Goal: Share content

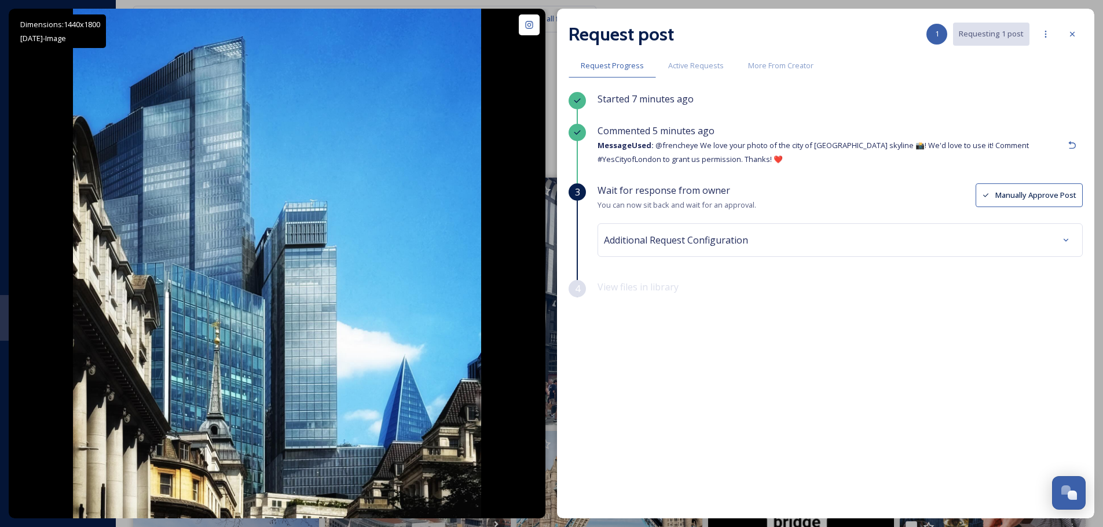
scroll to position [1100, 0]
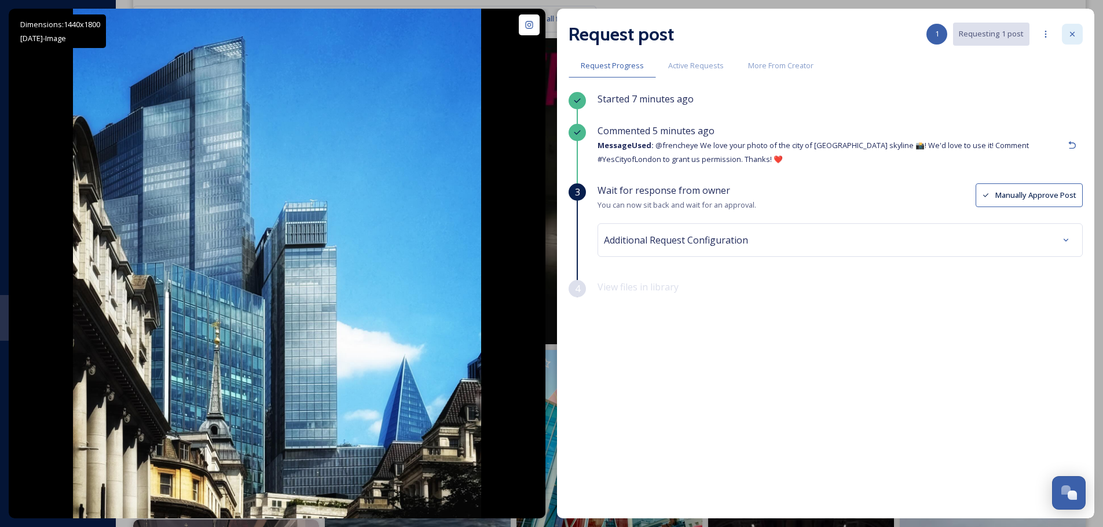
click at [1071, 34] on icon at bounding box center [1071, 34] width 9 height 9
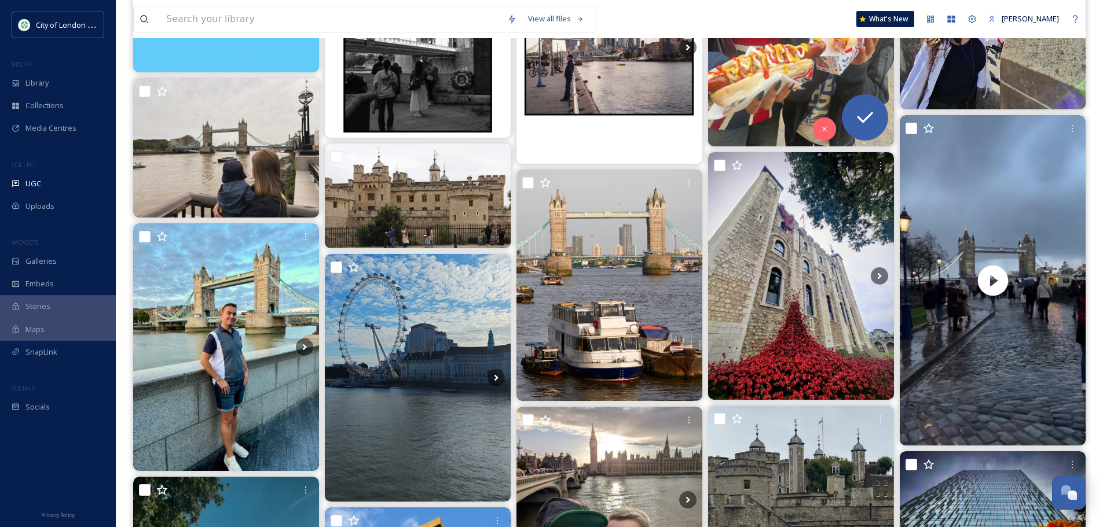
scroll to position [5210, 0]
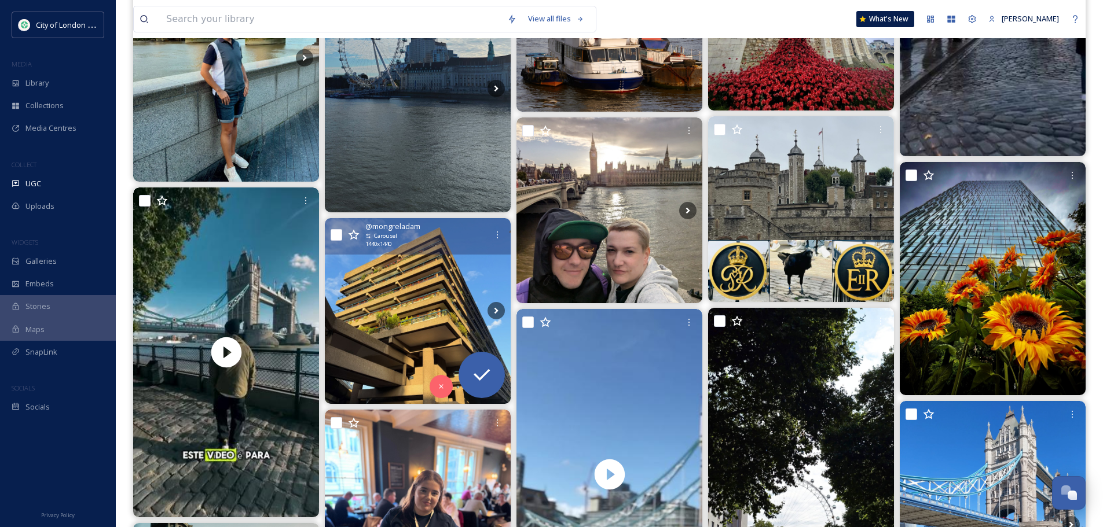
click at [428, 320] on img at bounding box center [418, 311] width 186 height 186
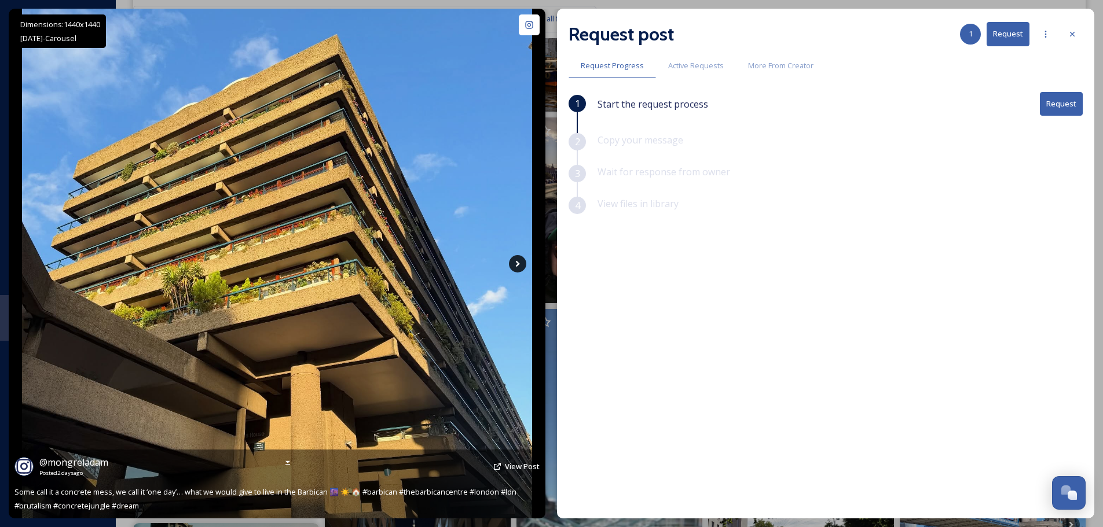
click at [509, 262] on icon at bounding box center [517, 263] width 17 height 17
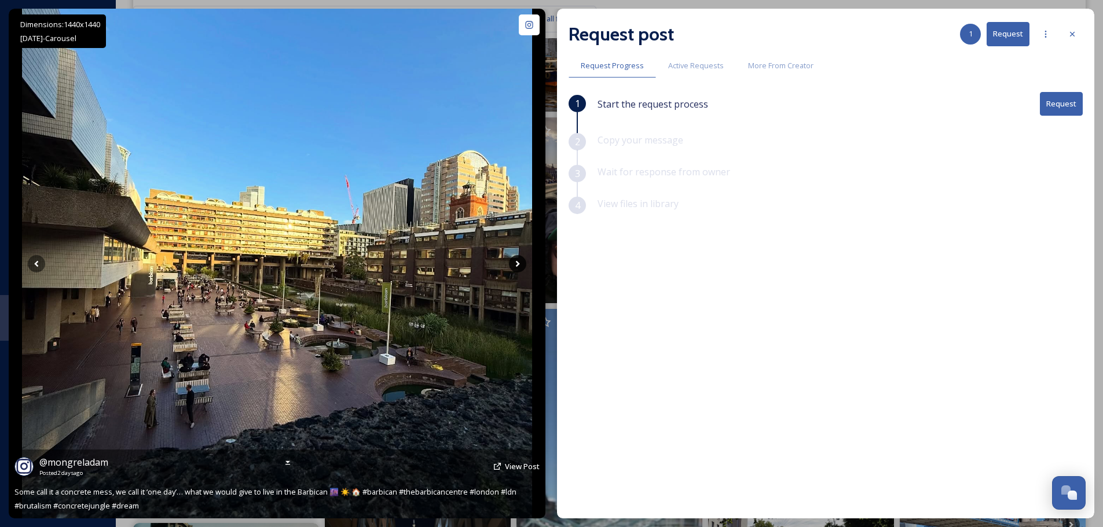
click at [516, 259] on icon at bounding box center [517, 263] width 17 height 17
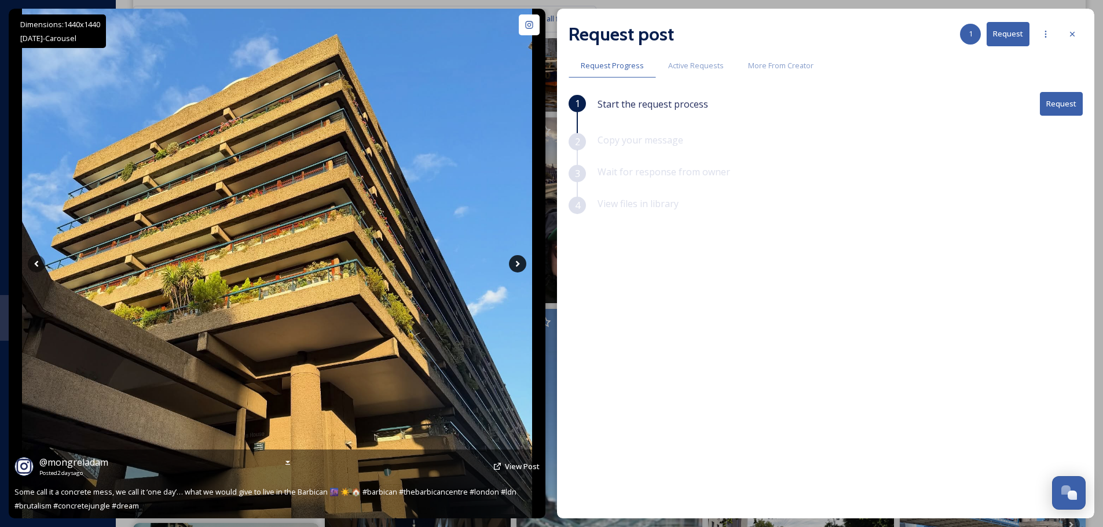
click at [516, 259] on icon at bounding box center [517, 263] width 17 height 17
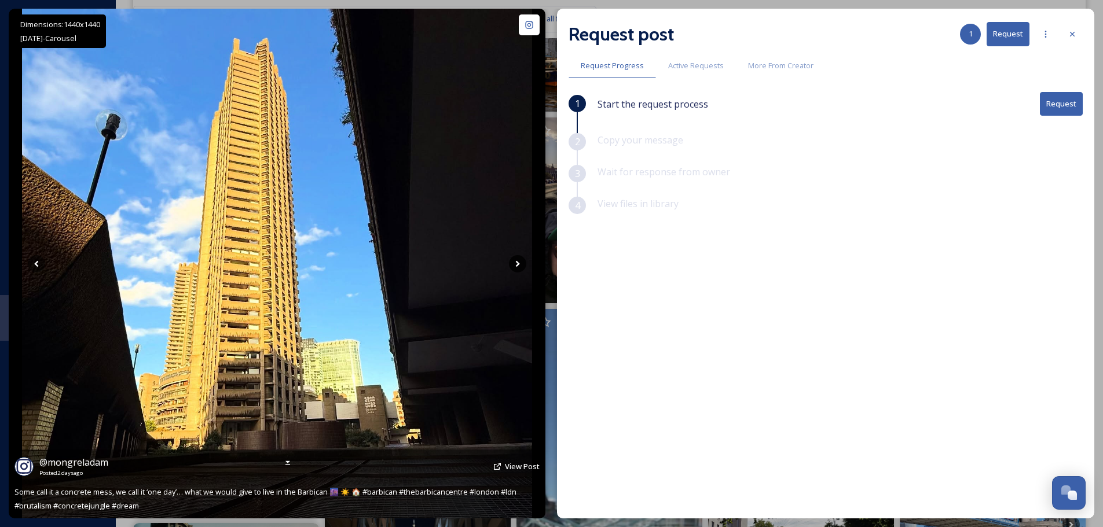
click at [516, 259] on icon at bounding box center [517, 263] width 17 height 17
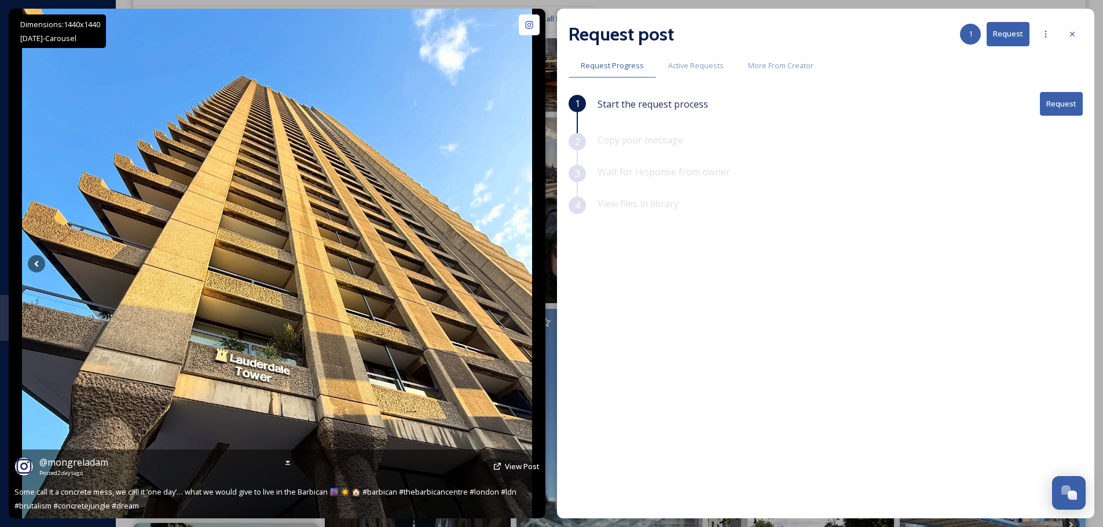
click at [516, 259] on icon at bounding box center [517, 263] width 17 height 17
click at [30, 265] on icon at bounding box center [36, 263] width 17 height 17
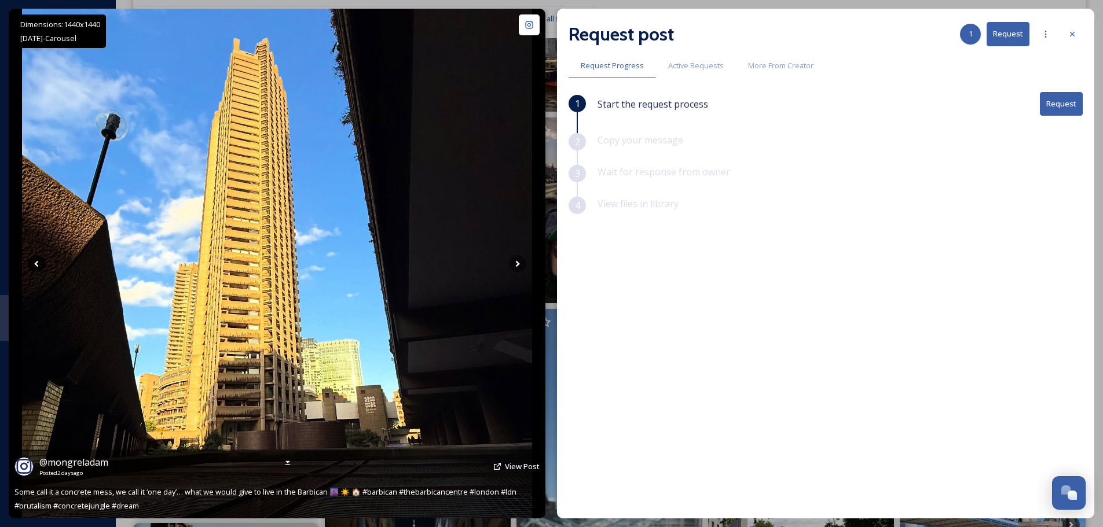
click at [32, 264] on icon at bounding box center [36, 263] width 17 height 17
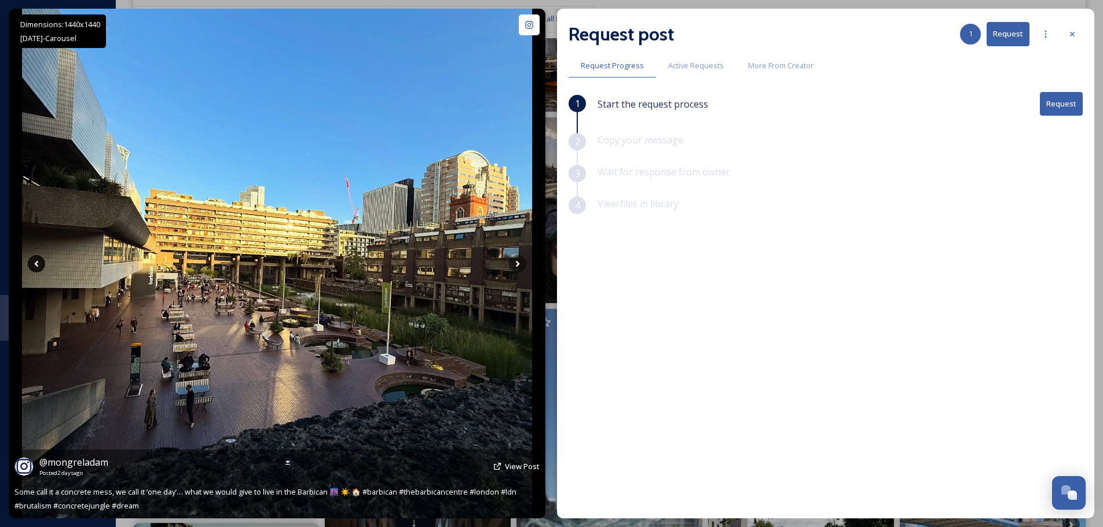
click at [32, 264] on icon at bounding box center [36, 263] width 17 height 17
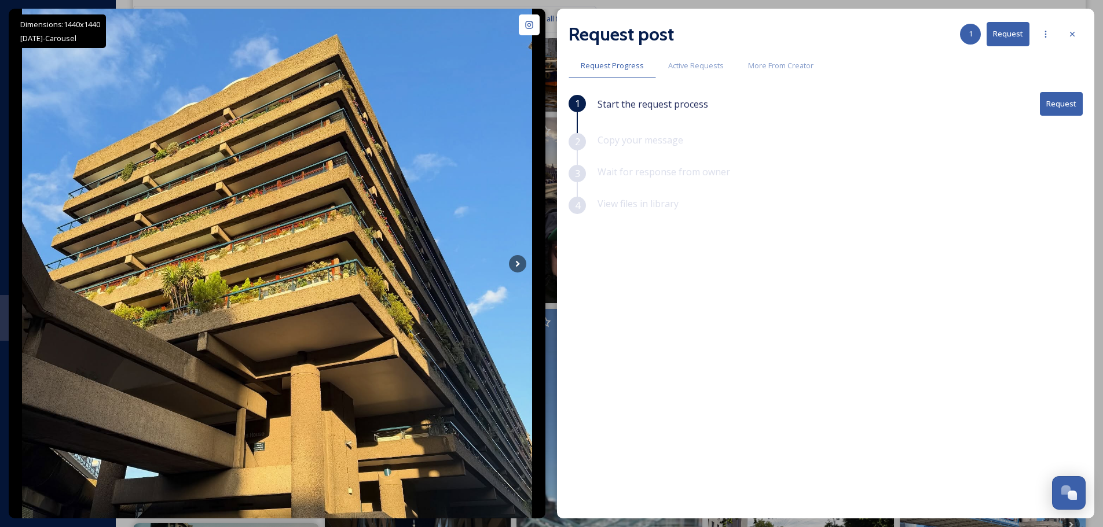
click at [1056, 102] on button "Request" at bounding box center [1061, 104] width 43 height 24
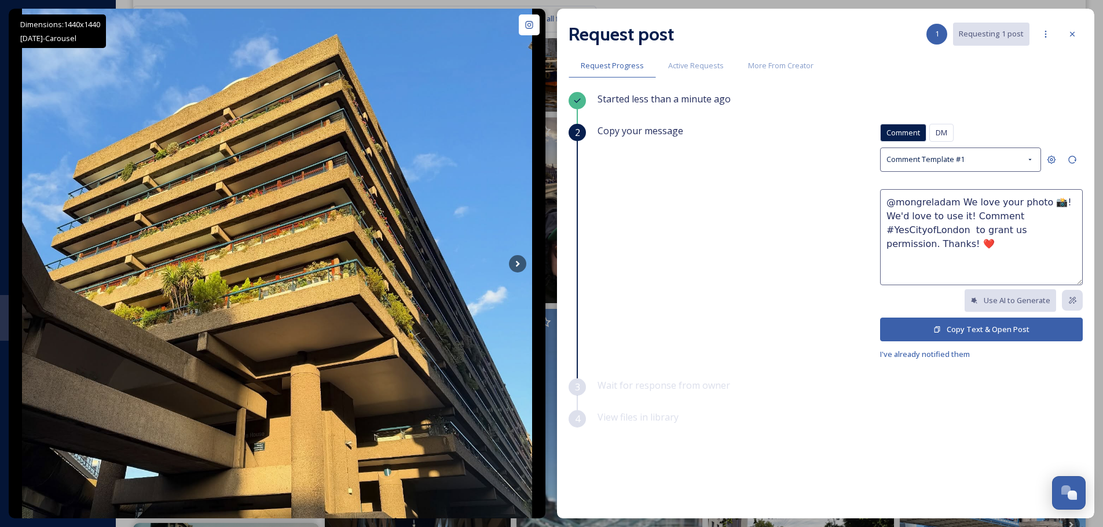
click at [1034, 199] on textarea "@mongreladam We love your photo 📸! We'd love to use it! Comment #YesCityofLondo…" at bounding box center [981, 237] width 203 height 96
click at [1035, 249] on textarea "@mongreladam We love your photos of the Barbican Estate 📸! We'd love to use it!…" at bounding box center [981, 237] width 203 height 96
type textarea "@mongreladam We love your photos of the Barbican Estate 📸! We'd love to use it!…"
click at [1005, 325] on button "Copy Text & Open Post" at bounding box center [981, 330] width 203 height 24
